Goal: Communication & Community: Participate in discussion

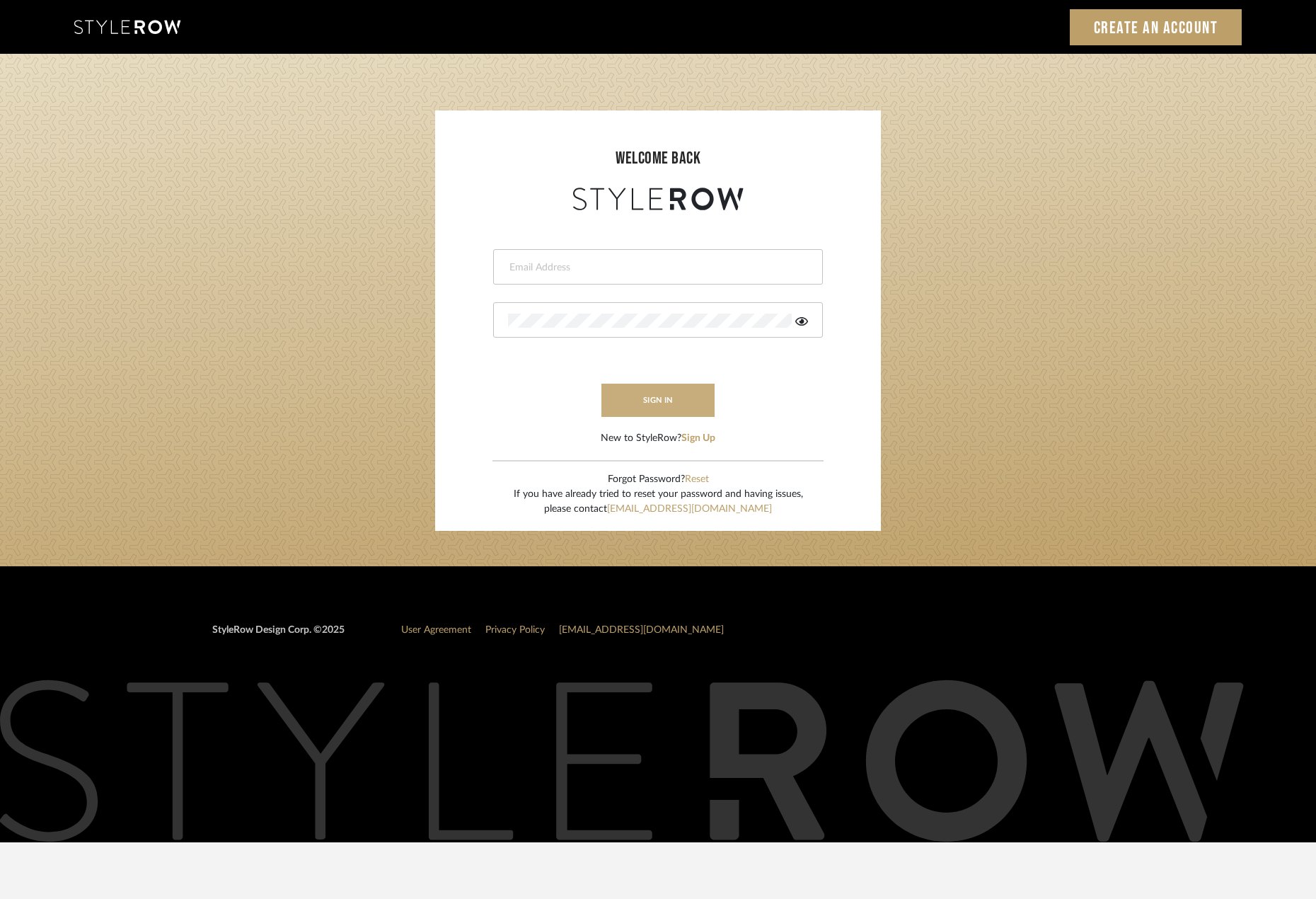
type input "michael@studiodb.com"
click at [665, 394] on button "sign in" at bounding box center [657, 400] width 113 height 33
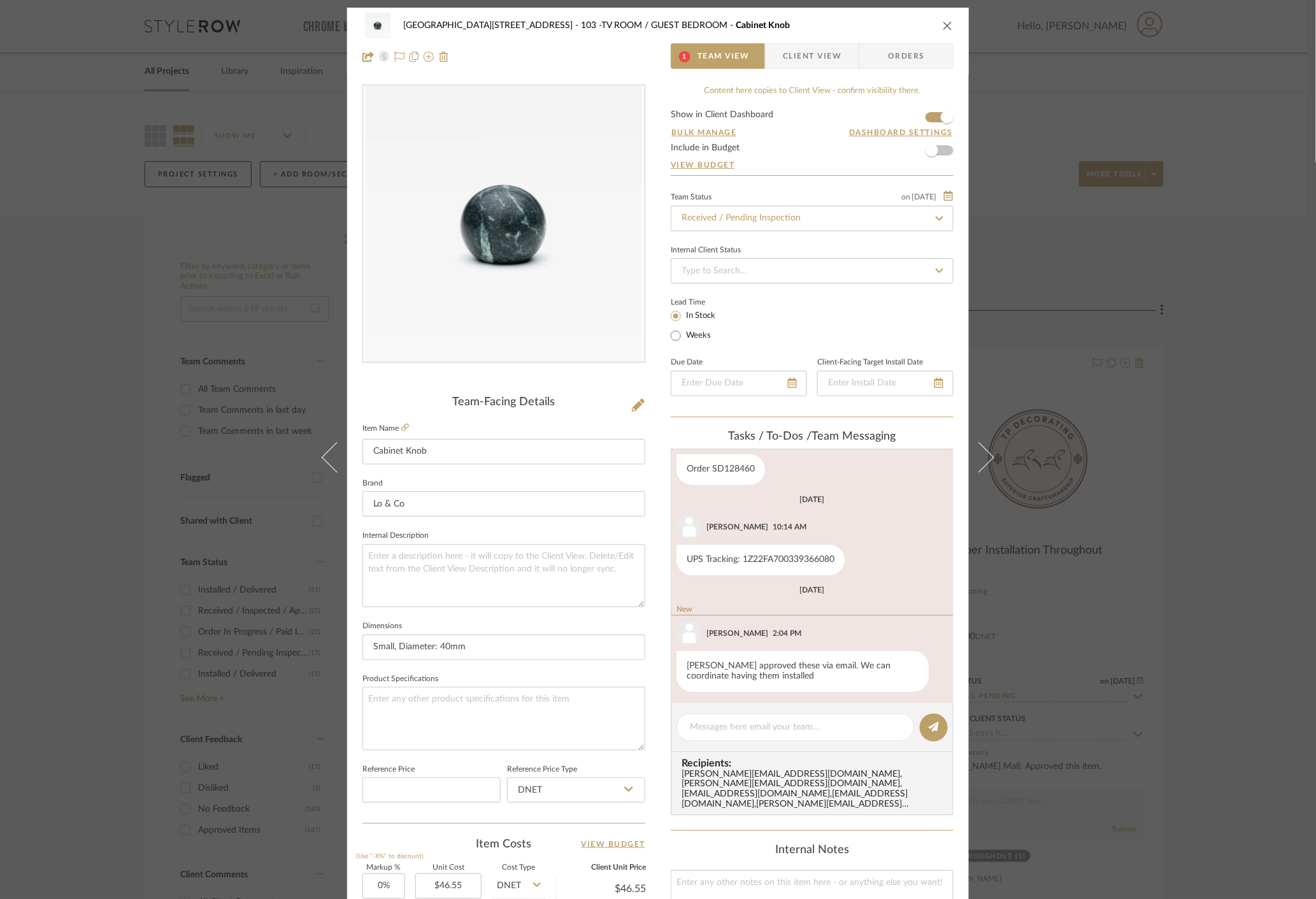
scroll to position [135, 0]
click at [789, 731] on textarea at bounding box center [796, 727] width 212 height 13
type textarea "Great! I can bring them with me to site [DATE]."
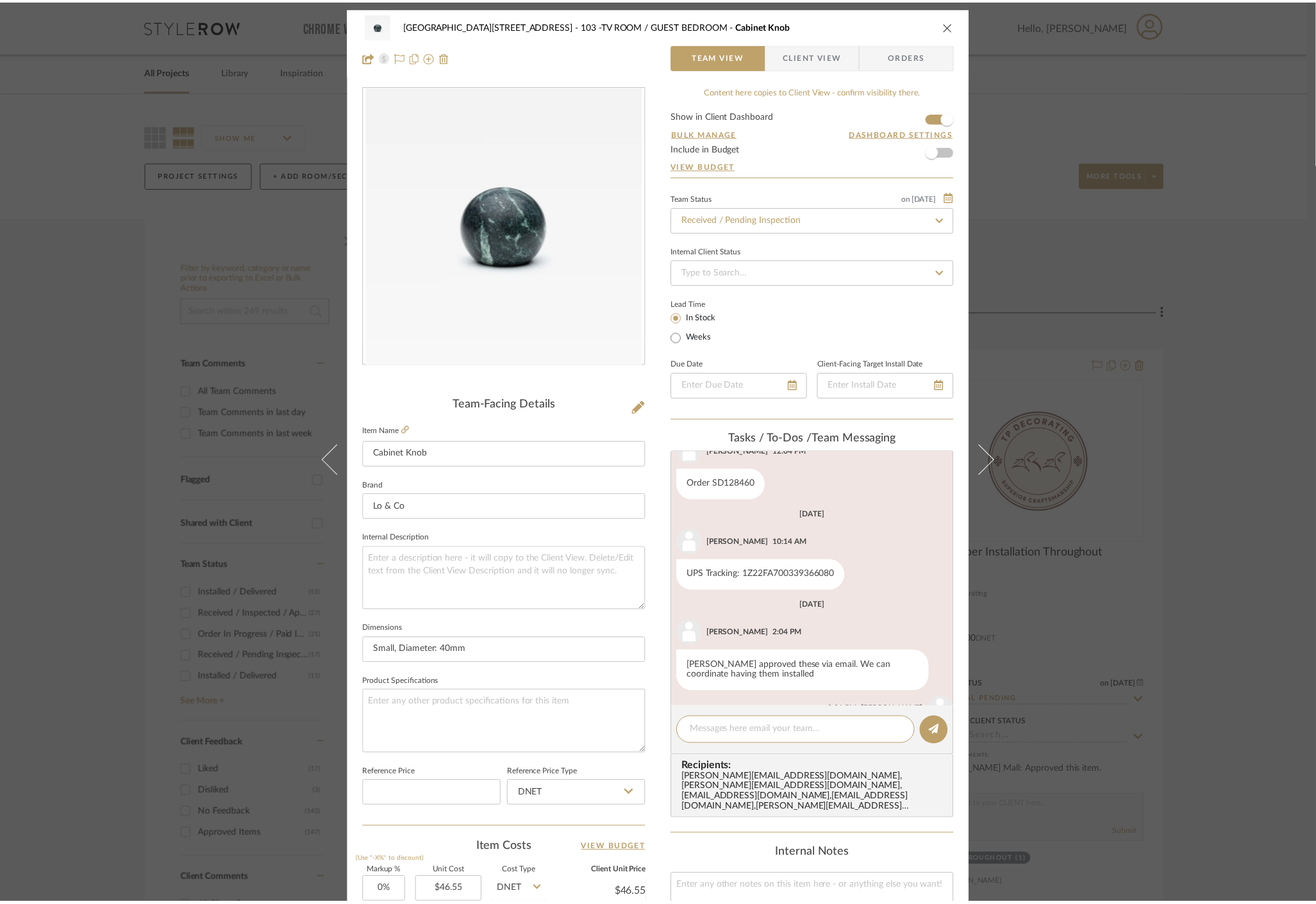
scroll to position [186, 0]
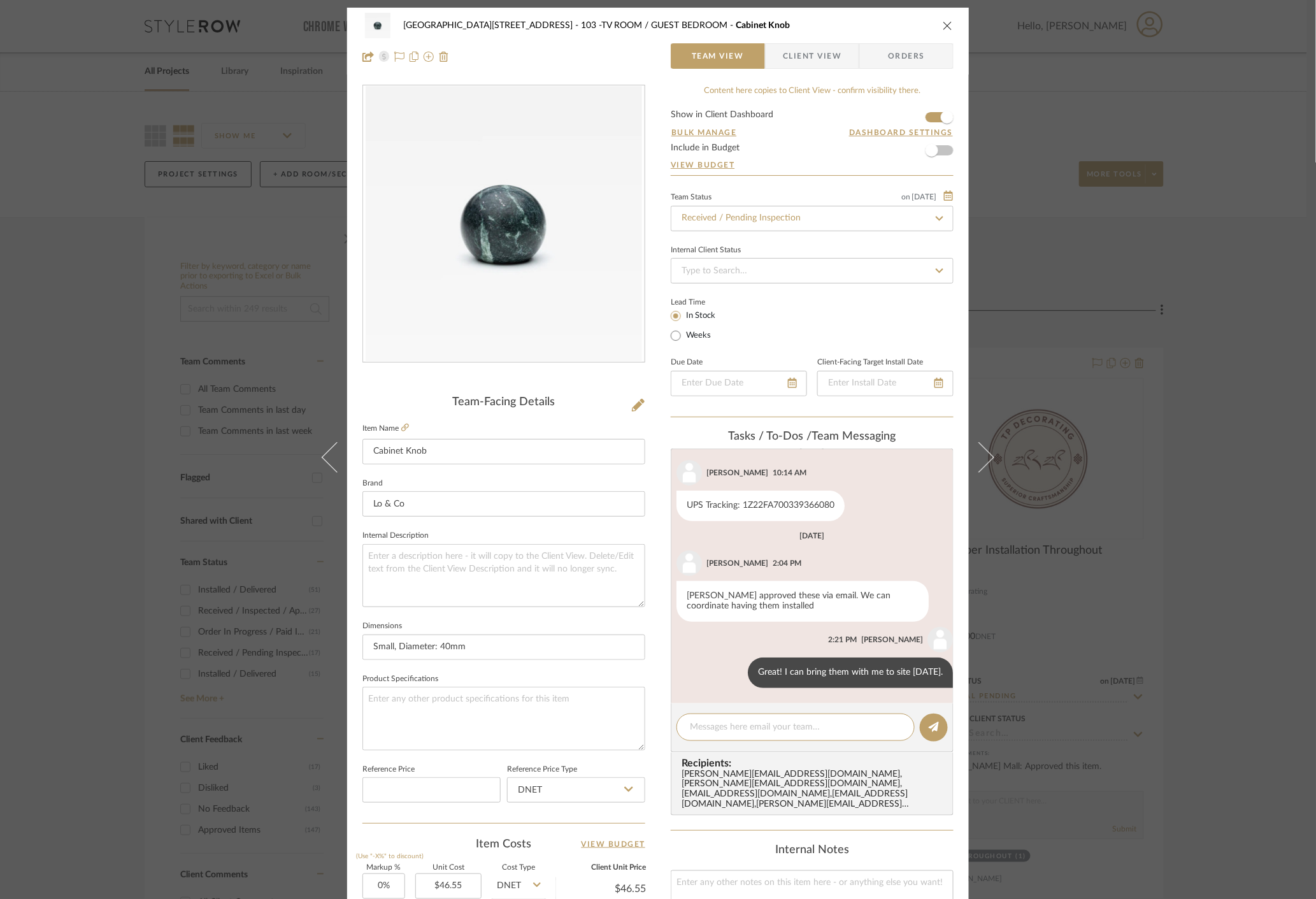
click at [147, 112] on div "24100 - [STREET_ADDRESS] -TV ROOM / GUEST BEDROOM Cabinet Knob Team View Client…" at bounding box center [658, 449] width 1316 height 899
